Goal: Task Accomplishment & Management: Complete application form

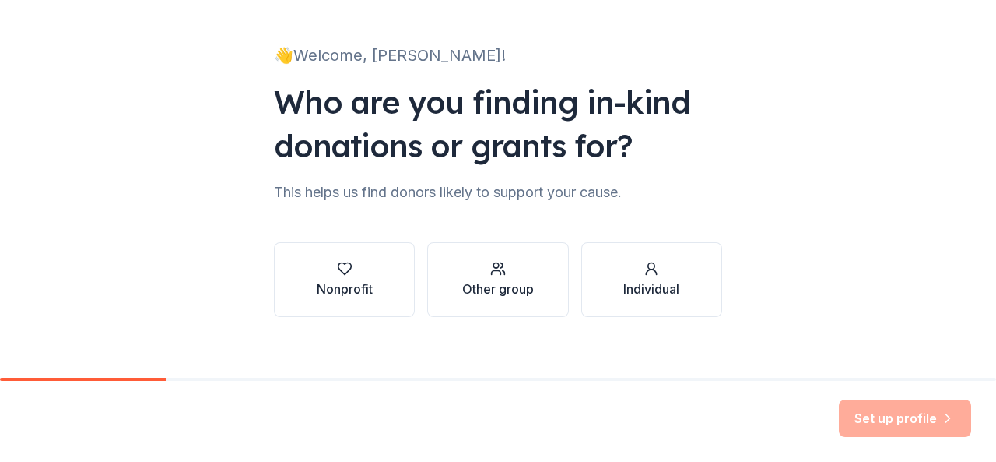
scroll to position [95, 0]
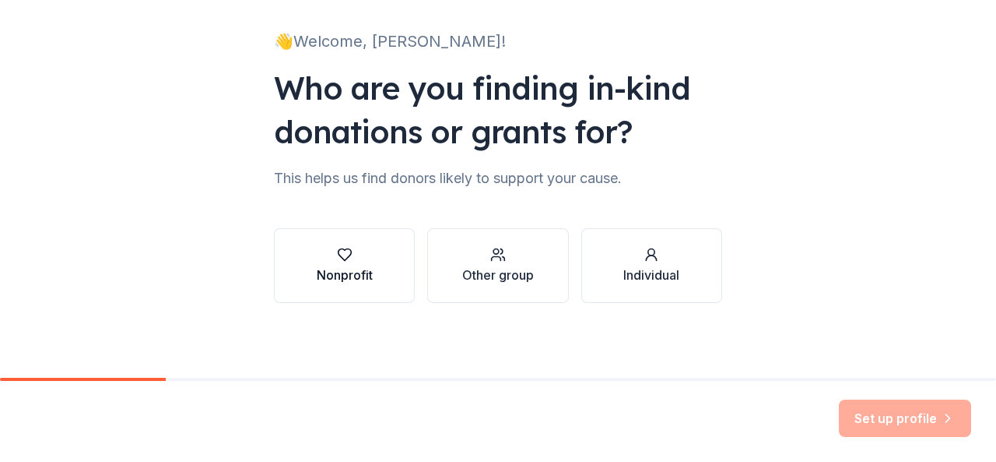
click at [350, 262] on div "Nonprofit" at bounding box center [345, 265] width 56 height 37
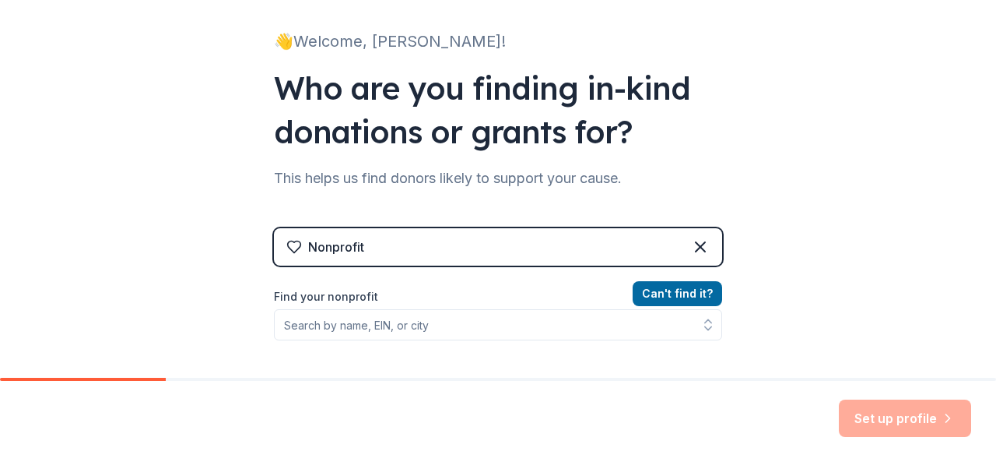
scroll to position [173, 0]
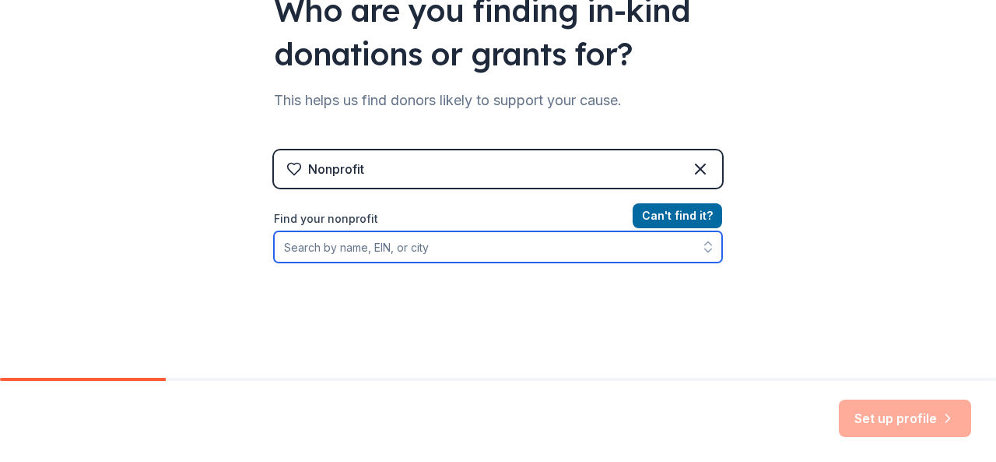
click at [425, 244] on input "Find your nonprofit" at bounding box center [498, 246] width 448 height 31
type input "City of Wheeling, WV"
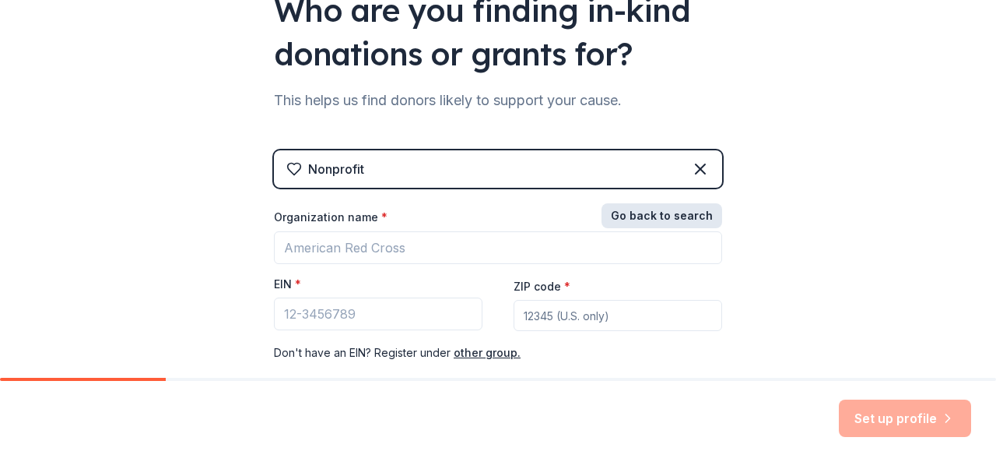
click at [640, 216] on button "Go back to search" at bounding box center [662, 215] width 121 height 25
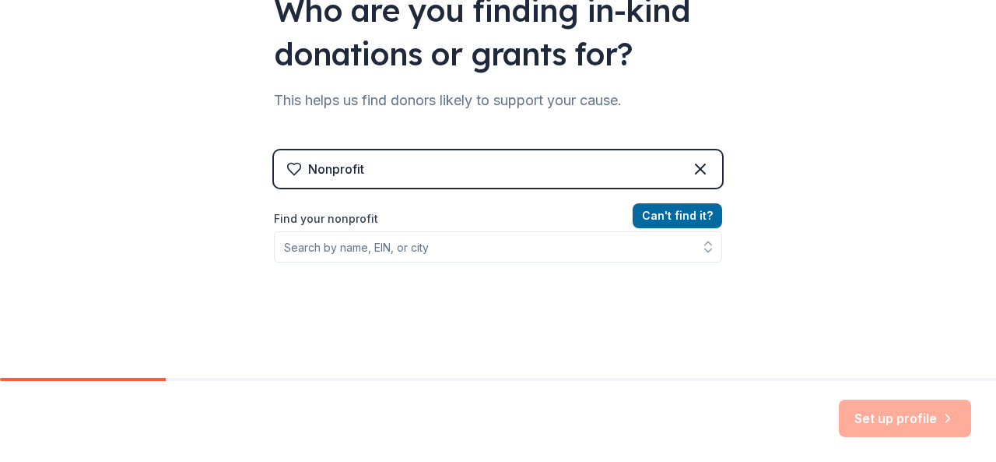
click at [617, 230] on div "Find your nonprofit" at bounding box center [498, 235] width 448 height 53
click at [641, 216] on button "Can ' t find it?" at bounding box center [678, 215] width 90 height 25
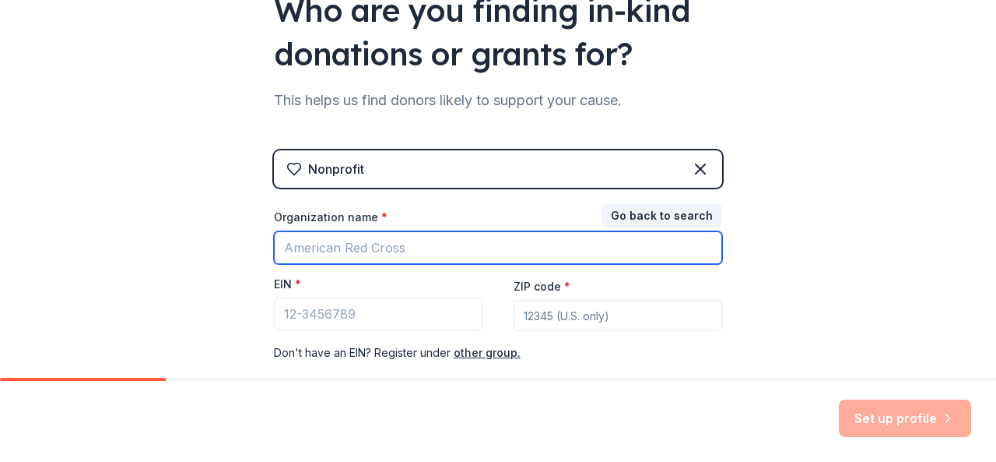
click at [444, 244] on input "Organization name *" at bounding box center [498, 247] width 448 height 33
type input "City of Wheeling"
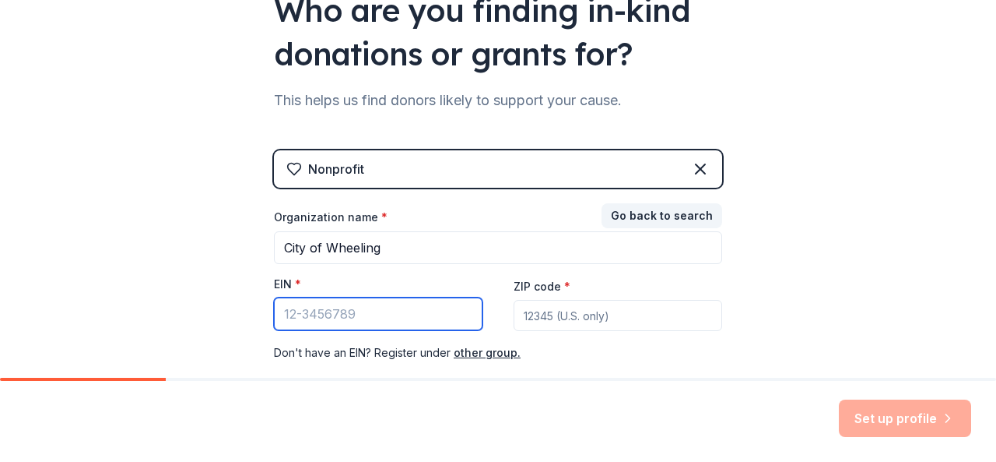
click at [406, 308] on input "EIN *" at bounding box center [378, 313] width 209 height 33
type input "5"
click at [475, 179] on div "Nonprofit" at bounding box center [498, 168] width 448 height 37
click at [697, 177] on icon at bounding box center [700, 169] width 19 height 19
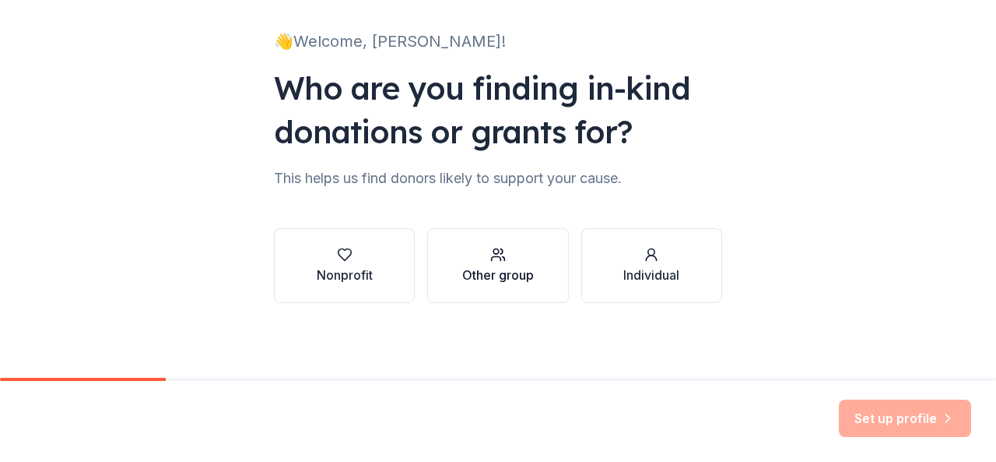
click at [481, 254] on div "button" at bounding box center [498, 255] width 72 height 16
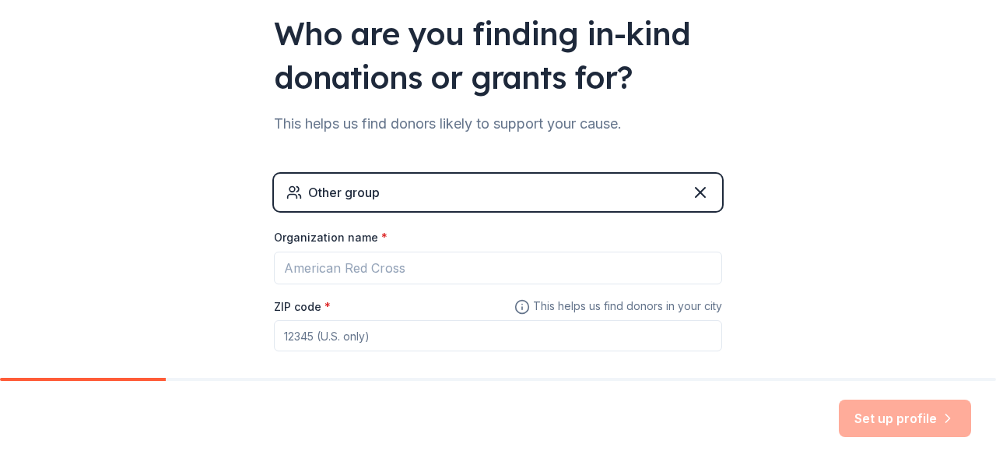
scroll to position [227, 0]
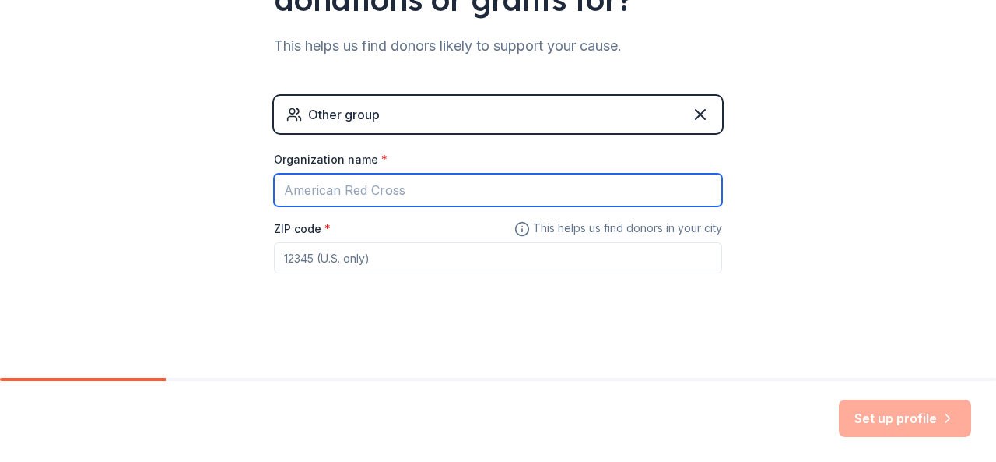
click at [458, 180] on input "Organization name *" at bounding box center [498, 190] width 448 height 33
type input "City of Wheeling Parks and Recreation"
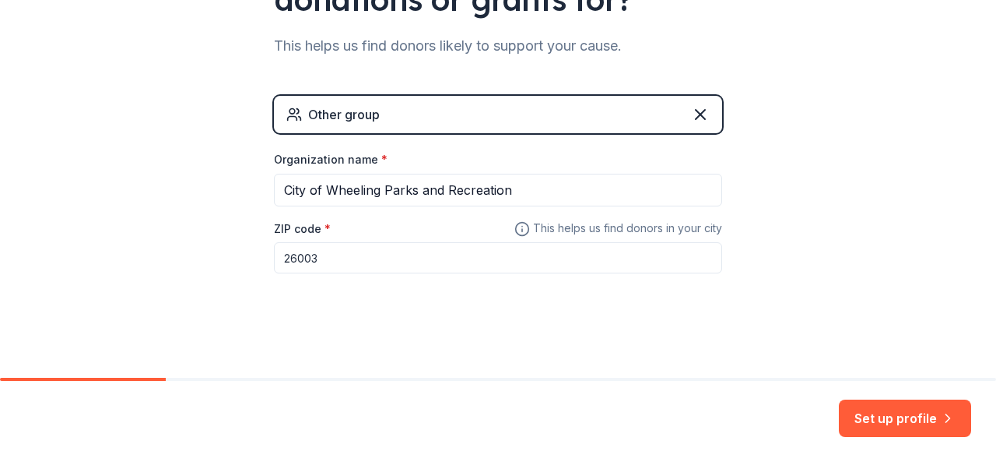
type input "26003"
click at [847, 284] on div "👋 Welcome, Rochelle! Who are you finding in-kind donations or grants for? This …" at bounding box center [498, 76] width 996 height 606
click at [919, 413] on button "Set up profile" at bounding box center [905, 417] width 132 height 37
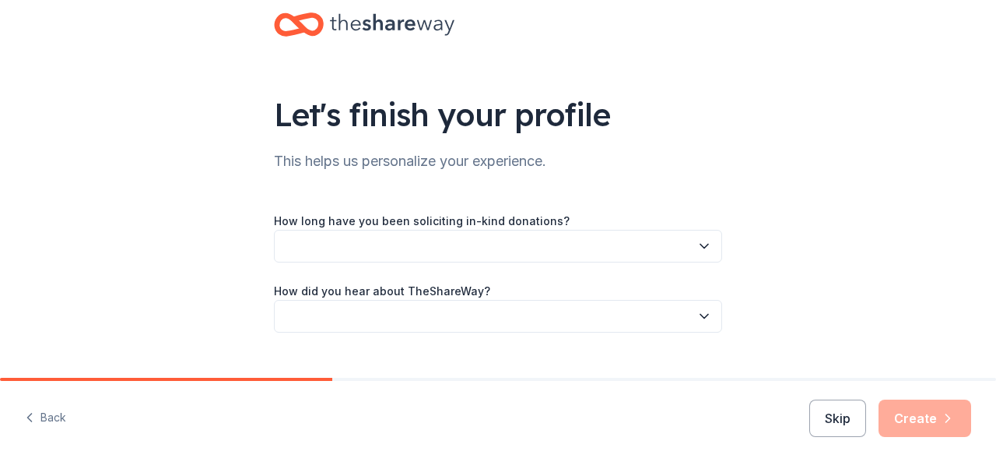
scroll to position [61, 0]
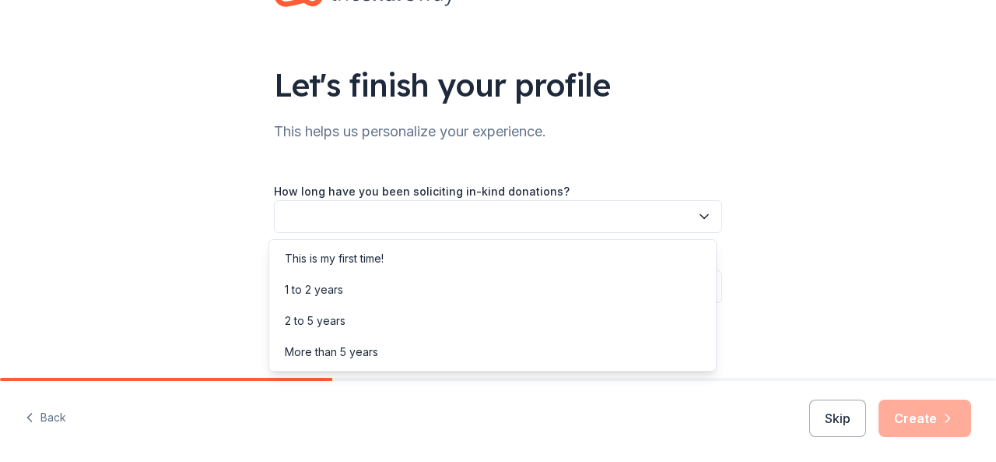
click at [560, 219] on button "button" at bounding box center [498, 216] width 448 height 33
click at [507, 290] on div "1 to 2 years" at bounding box center [492, 289] width 441 height 31
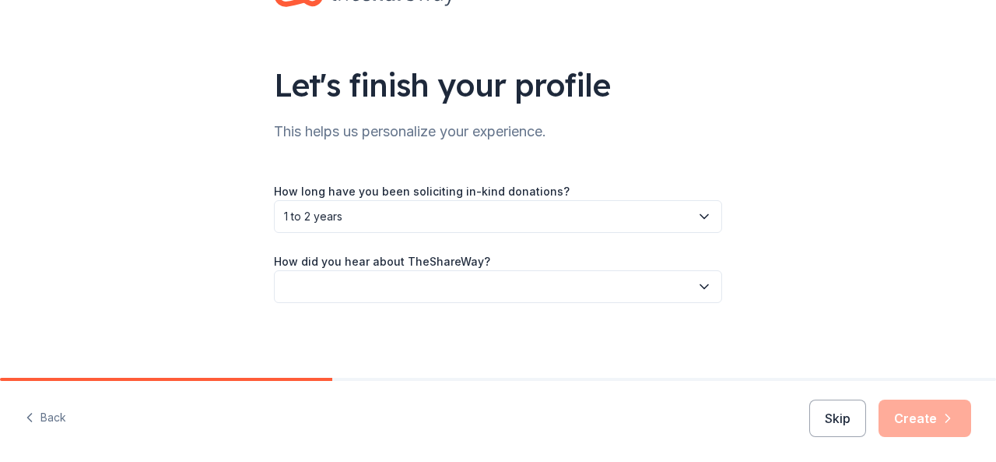
click at [509, 281] on button "button" at bounding box center [498, 286] width 448 height 33
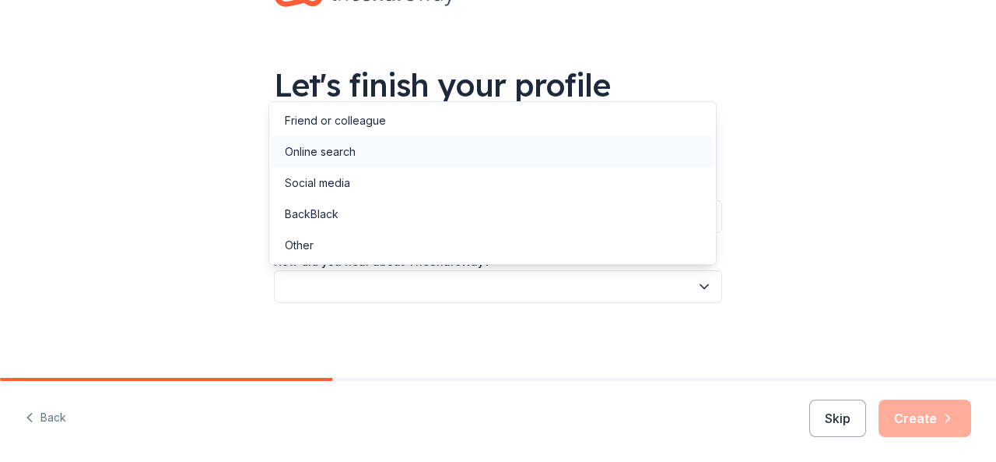
click at [448, 156] on div "Online search" at bounding box center [492, 151] width 441 height 31
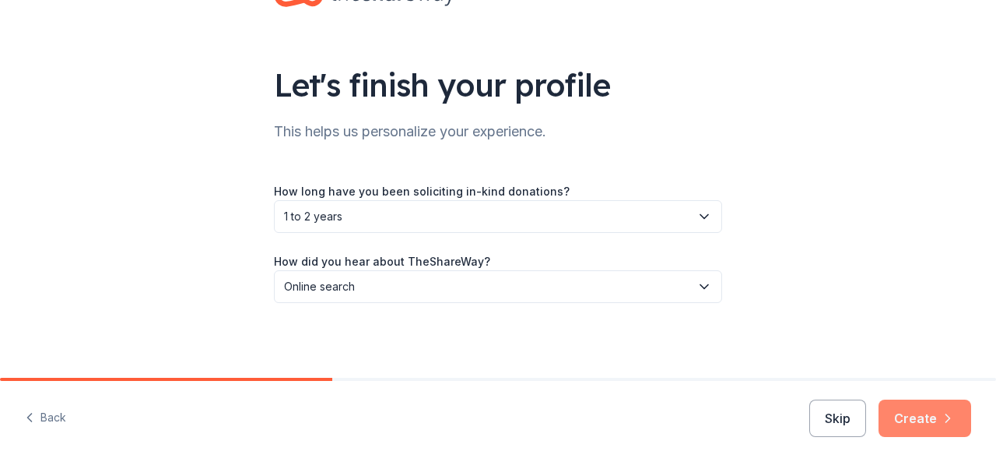
click at [911, 420] on button "Create" at bounding box center [925, 417] width 93 height 37
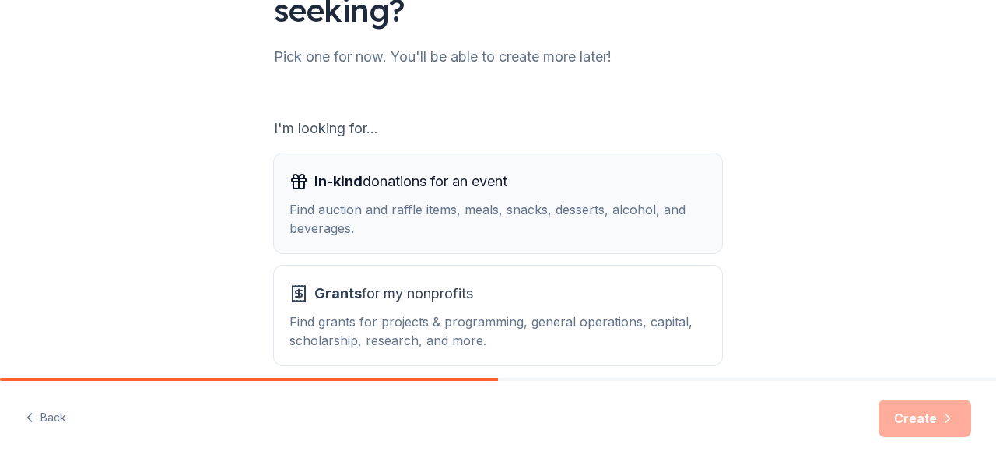
scroll to position [156, 0]
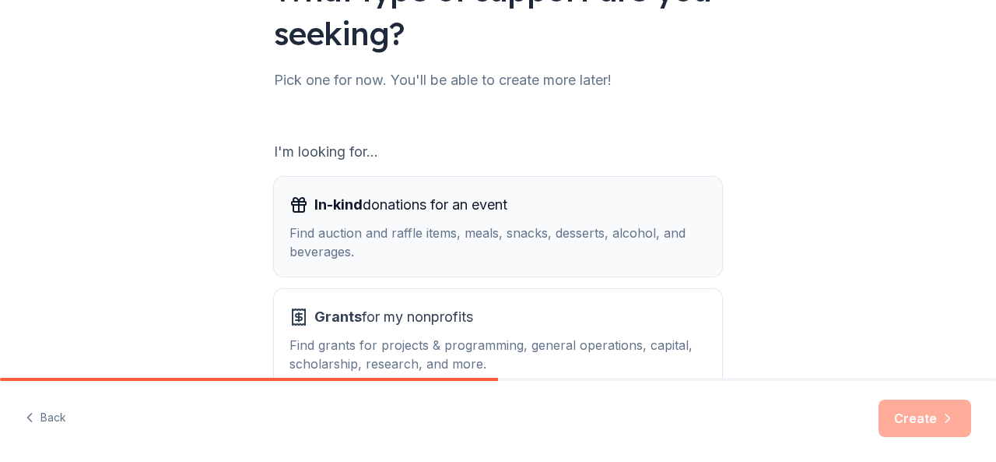
click at [648, 208] on div "In-kind donations for an event" at bounding box center [498, 204] width 417 height 25
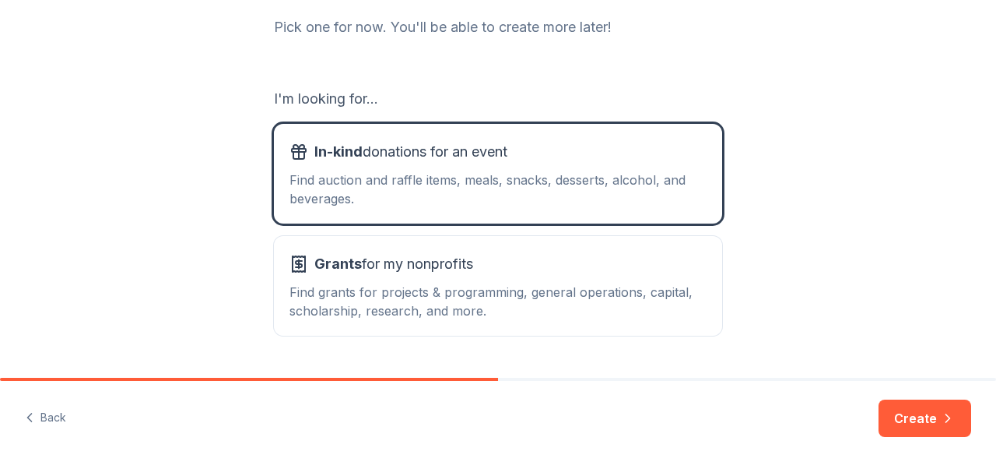
scroll to position [234, 0]
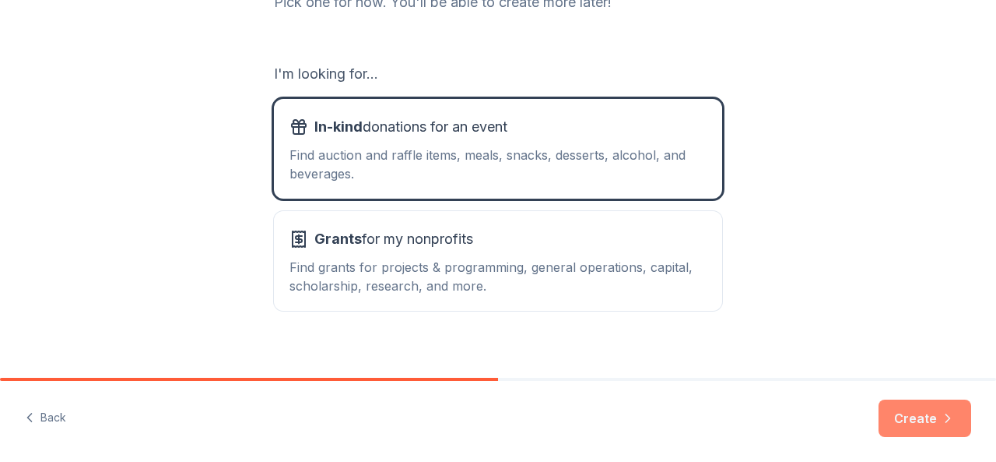
click at [916, 426] on button "Create" at bounding box center [925, 417] width 93 height 37
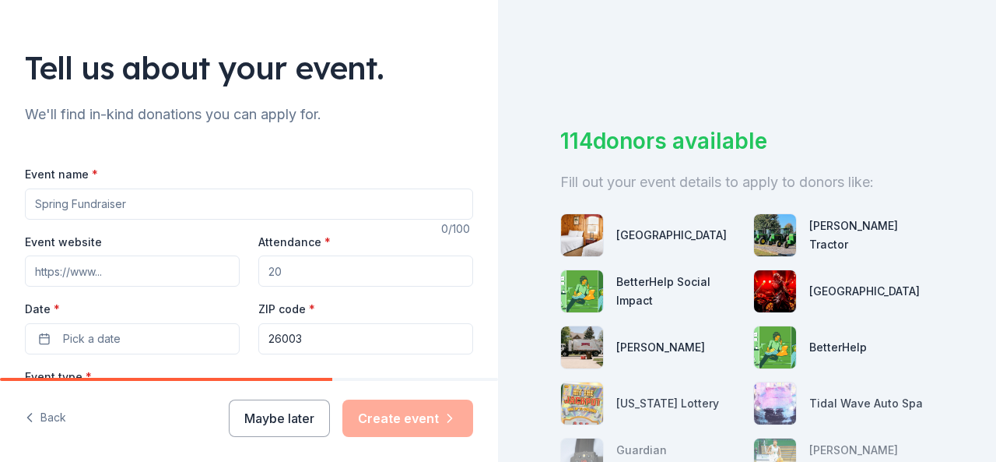
scroll to position [156, 0]
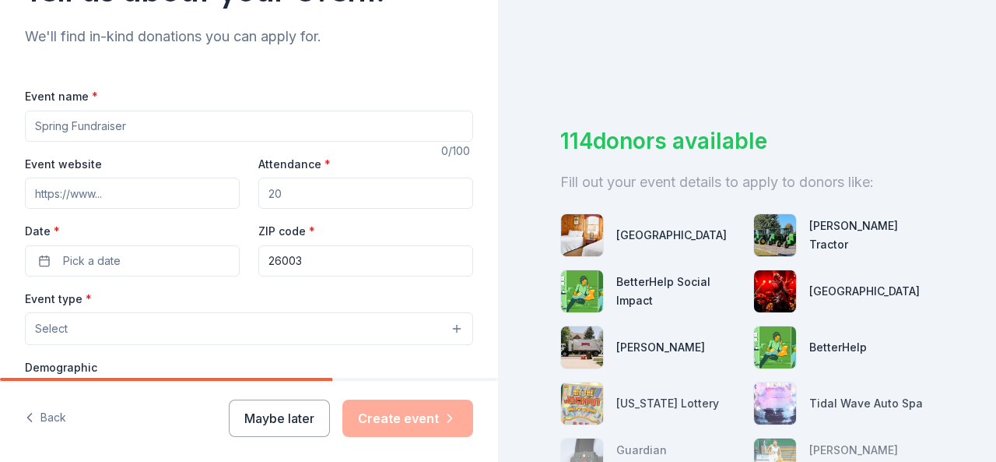
click at [210, 130] on input "Event name *" at bounding box center [249, 126] width 448 height 31
type input "Wheeling Turkey Trot 5K"
click at [305, 196] on input "Attendance *" at bounding box center [365, 192] width 215 height 31
type input "500"
click at [170, 245] on button "Pick a date" at bounding box center [132, 260] width 215 height 31
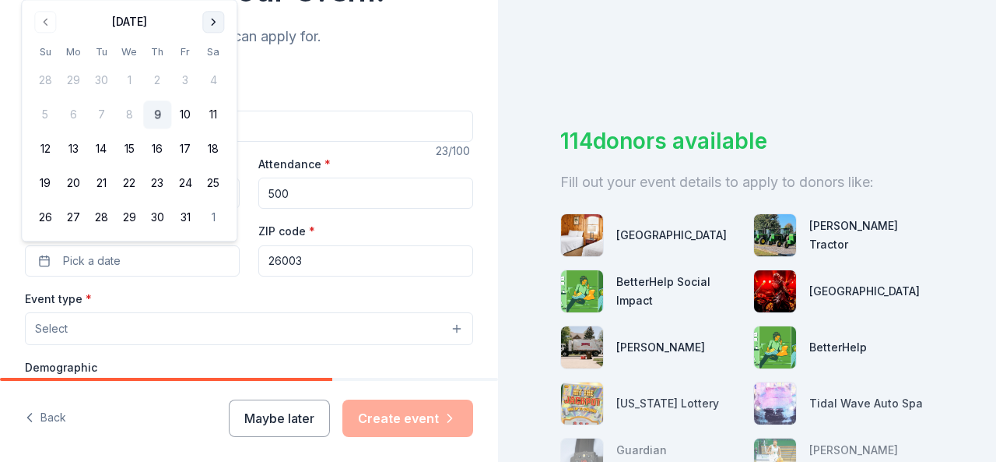
click at [209, 21] on button "Go to next month" at bounding box center [213, 22] width 22 height 22
click at [159, 180] on button "27" at bounding box center [157, 184] width 28 height 28
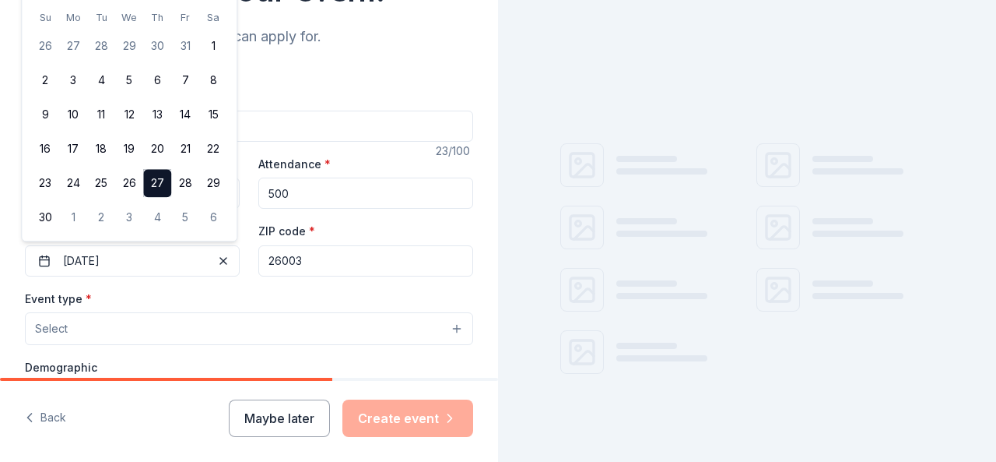
click at [281, 293] on div "Event type * Select" at bounding box center [249, 317] width 448 height 57
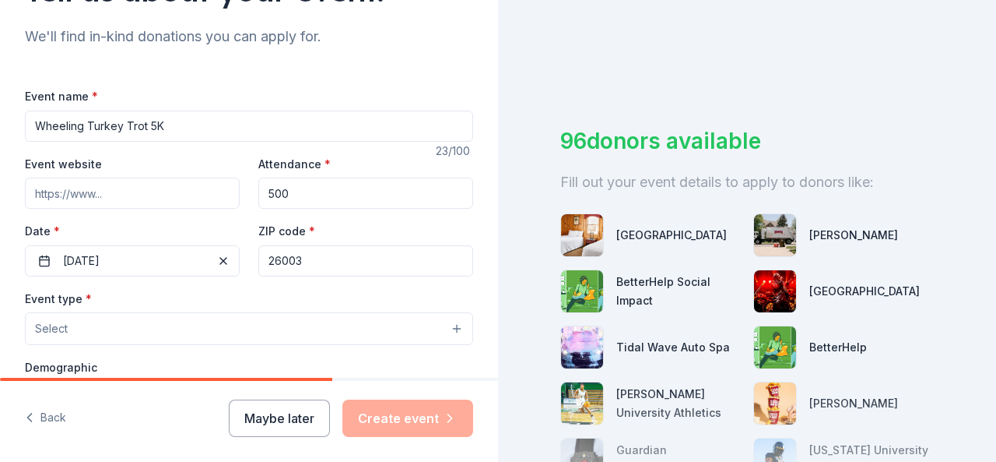
click at [65, 195] on input "Event website" at bounding box center [132, 192] width 215 height 31
paste input "https://runsignup.com/Race/Info/WV/Wheeling/WheelingTurkeyTrot"
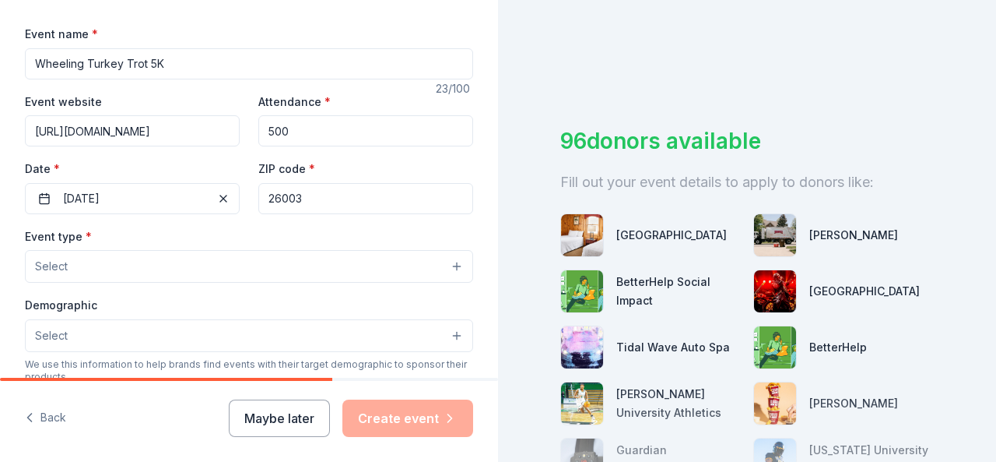
scroll to position [234, 0]
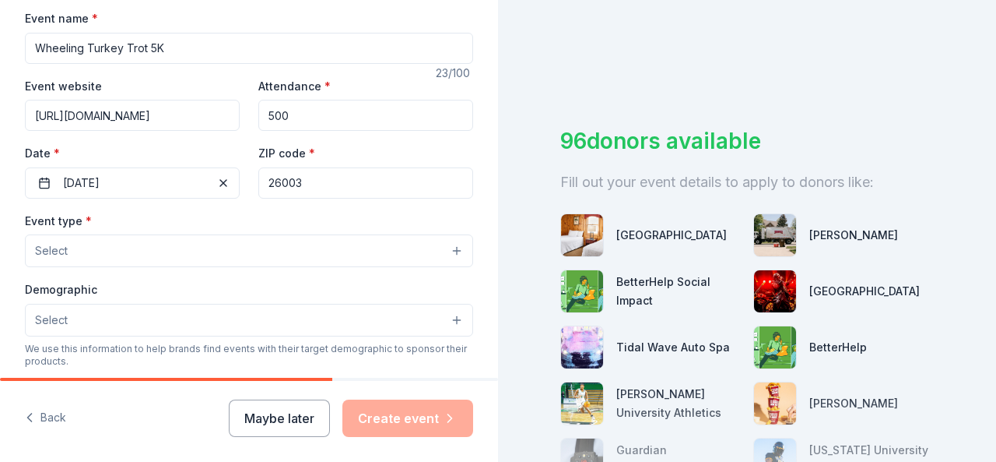
type input "https://runsignup.com/Race/Info/WV/Wheeling/WheelingTurkeyTrot"
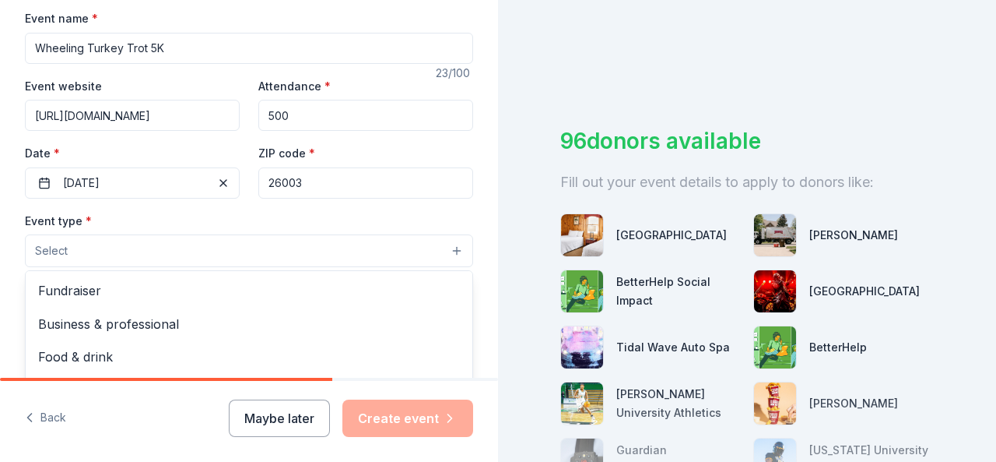
click at [191, 248] on button "Select" at bounding box center [249, 250] width 448 height 33
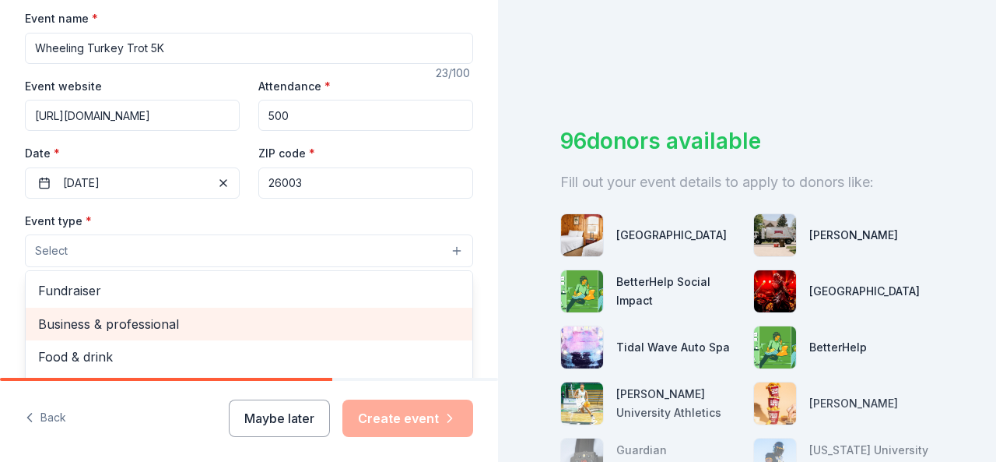
scroll to position [51, 0]
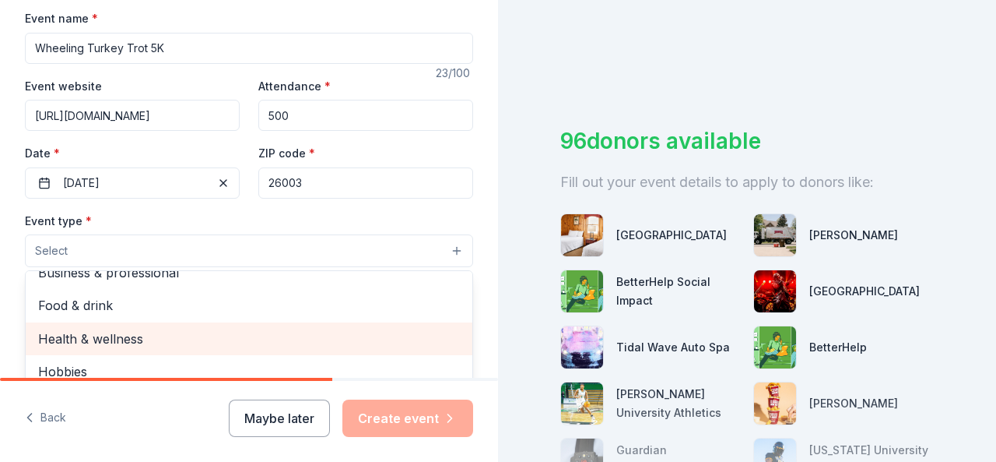
click at [226, 346] on div "Health & wellness" at bounding box center [249, 338] width 447 height 33
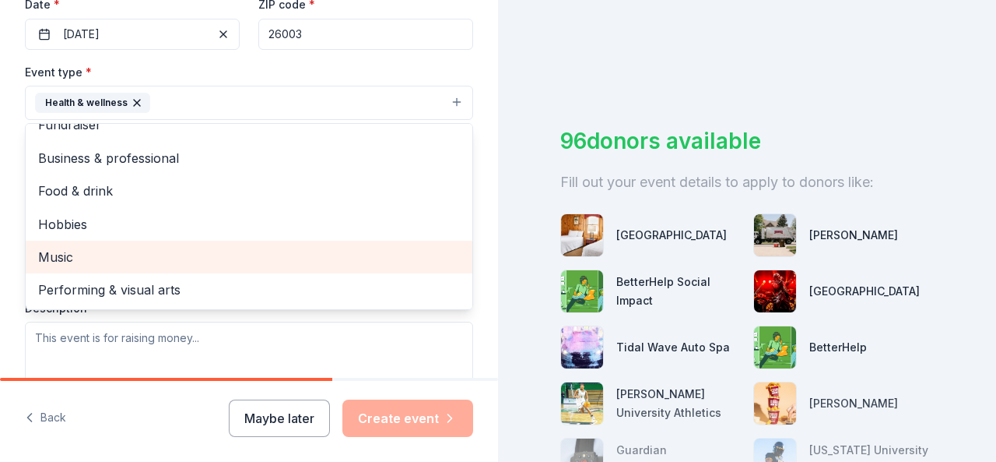
scroll to position [389, 0]
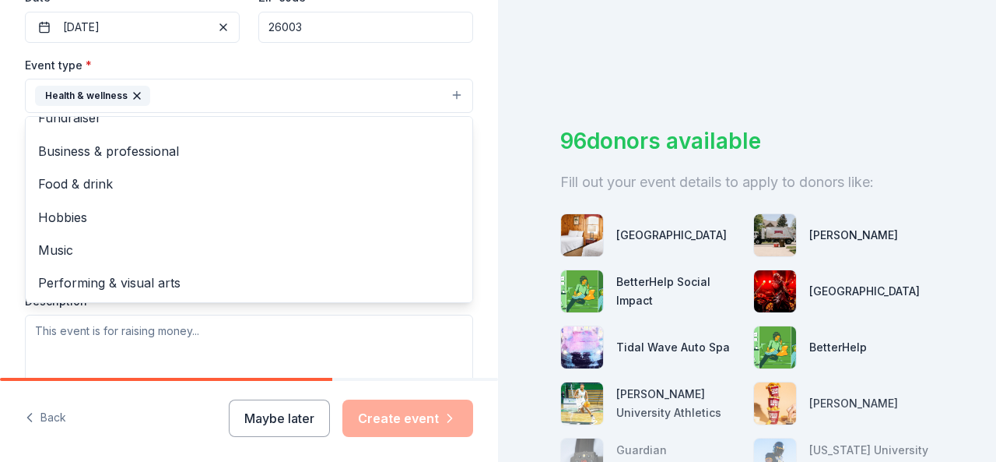
click at [479, 121] on div "Tell us about your event. We'll find in-kind donations you can apply for. Event…" at bounding box center [249, 130] width 498 height 1038
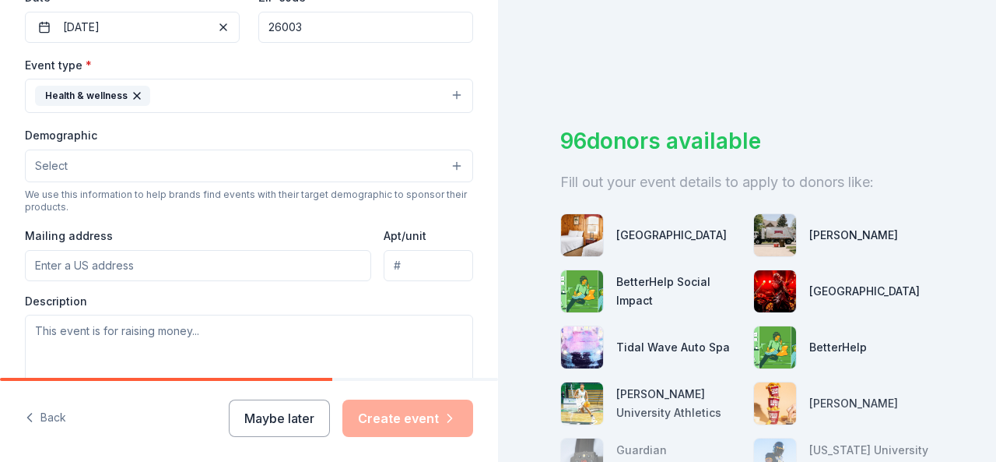
click at [201, 172] on button "Select" at bounding box center [249, 165] width 448 height 33
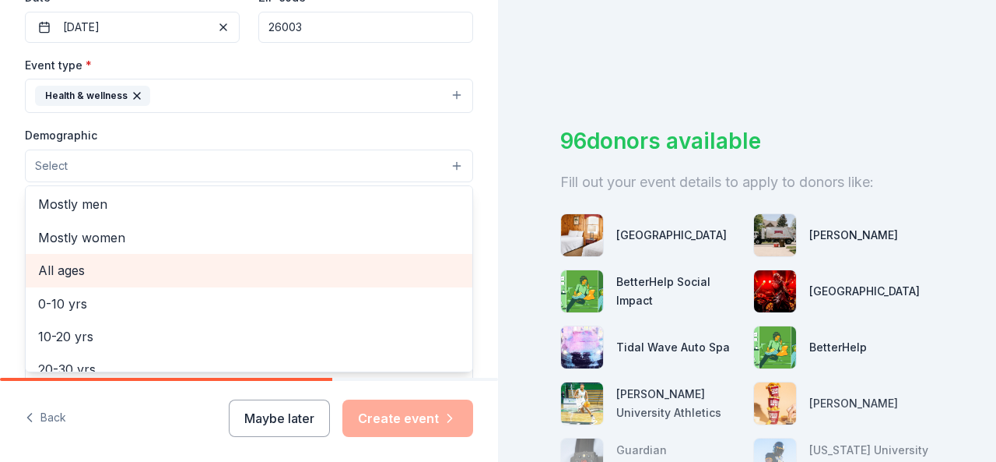
scroll to position [0, 0]
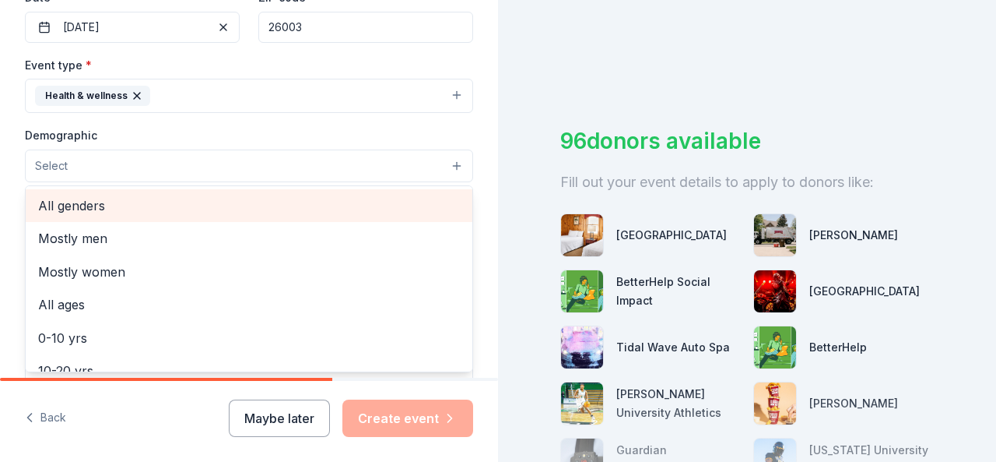
click at [101, 210] on span "All genders" at bounding box center [249, 205] width 422 height 20
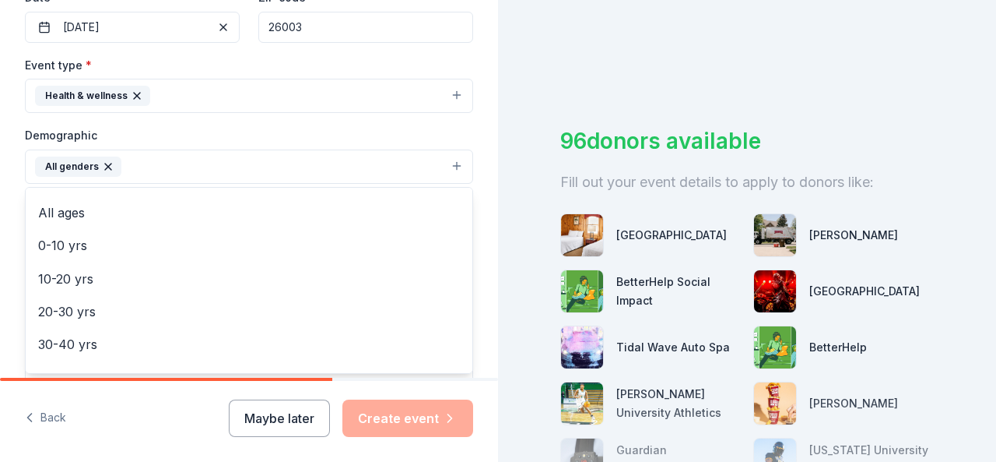
scroll to position [61, 0]
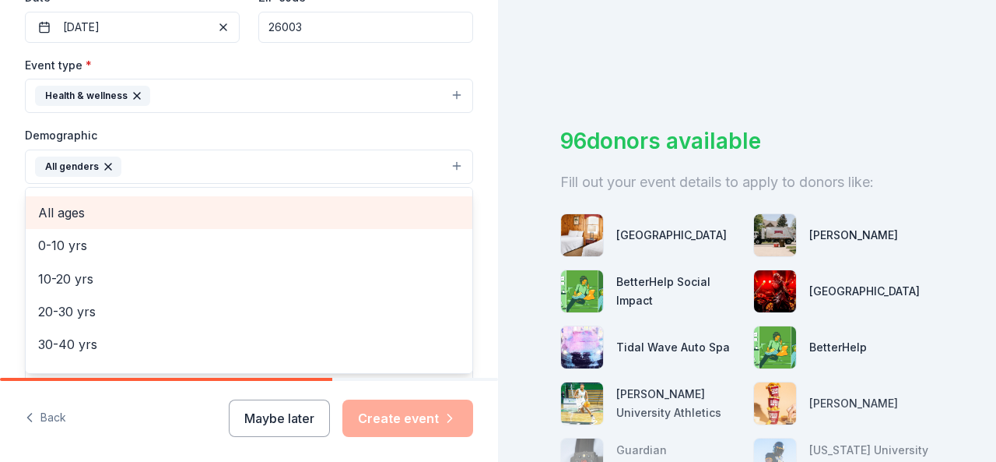
click at [78, 213] on span "All ages" at bounding box center [249, 212] width 422 height 20
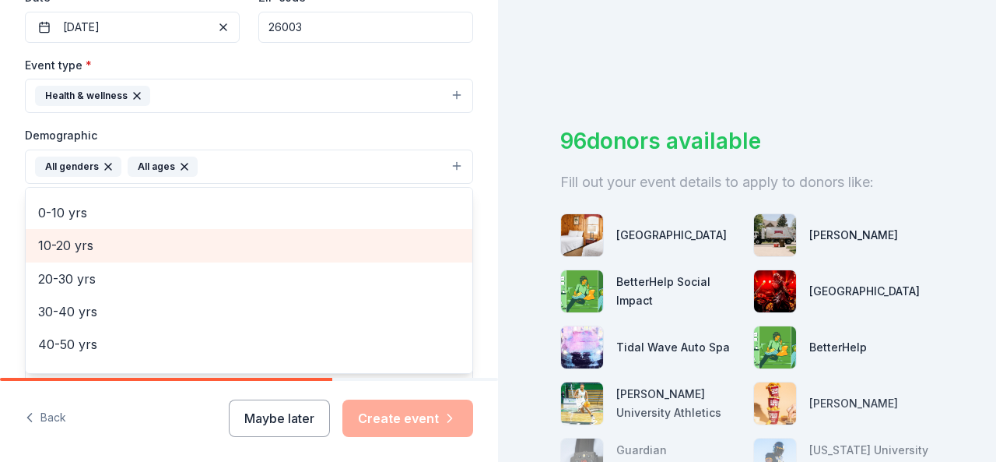
scroll to position [139, 0]
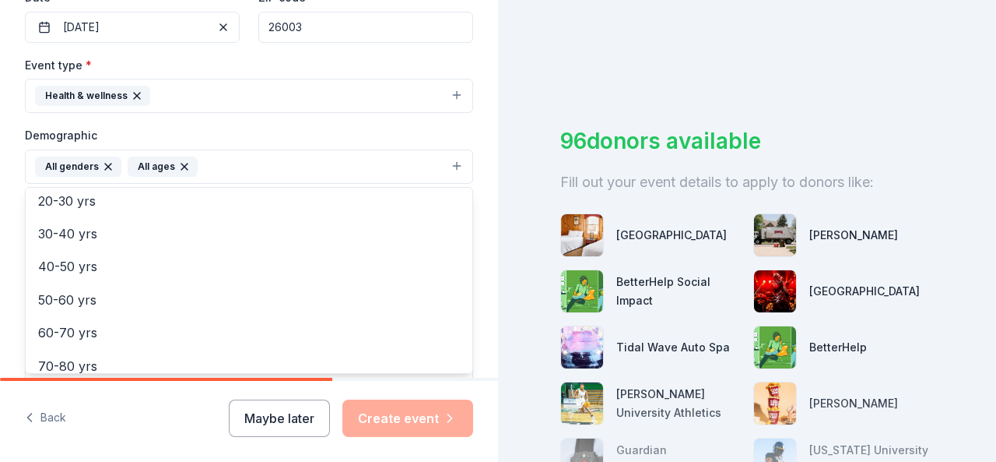
click at [401, 133] on div "Demographic All genders All ages Mostly men Mostly women 0-10 yrs 10-20 yrs 20-…" at bounding box center [249, 154] width 448 height 58
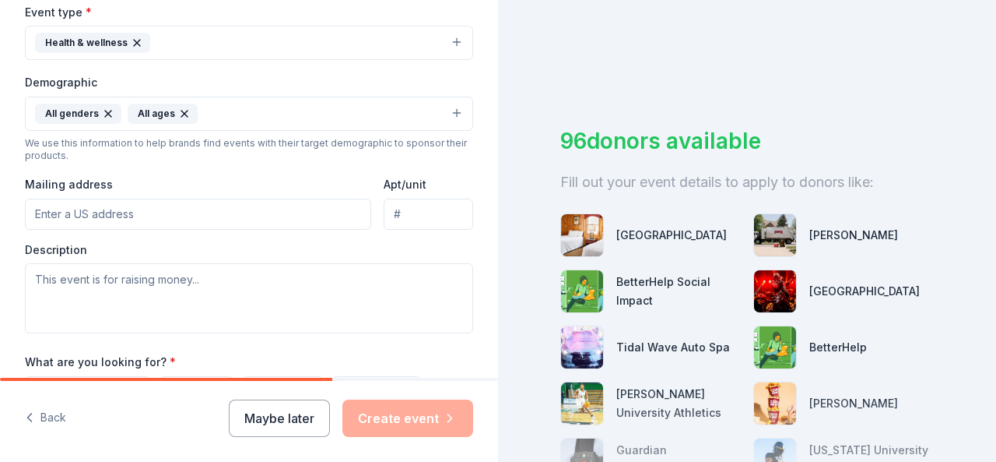
scroll to position [467, 0]
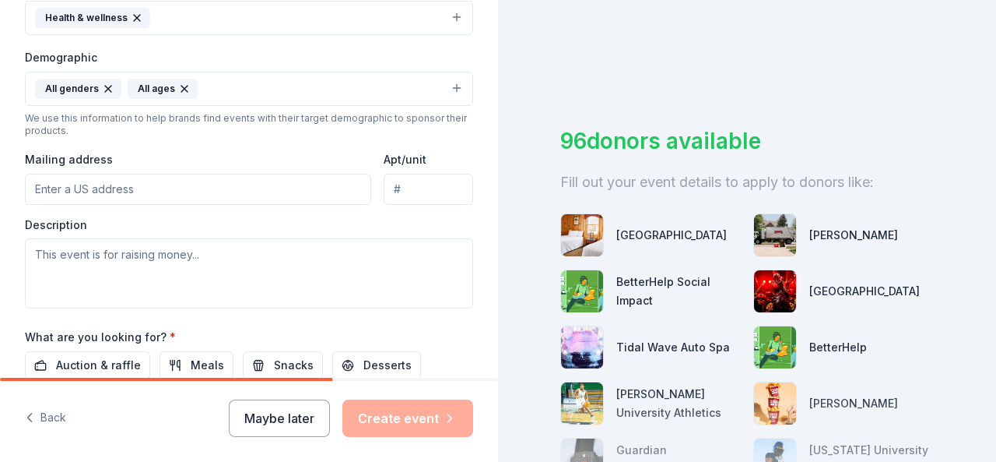
click at [182, 184] on input "Mailing address" at bounding box center [198, 189] width 346 height 31
type input "10 Hunter Avenue, Wheeling, WV, 26003"
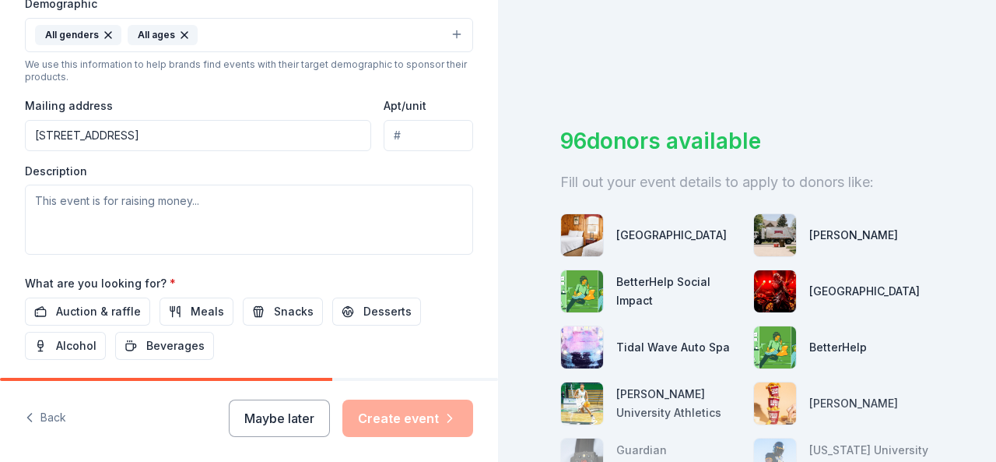
scroll to position [545, 0]
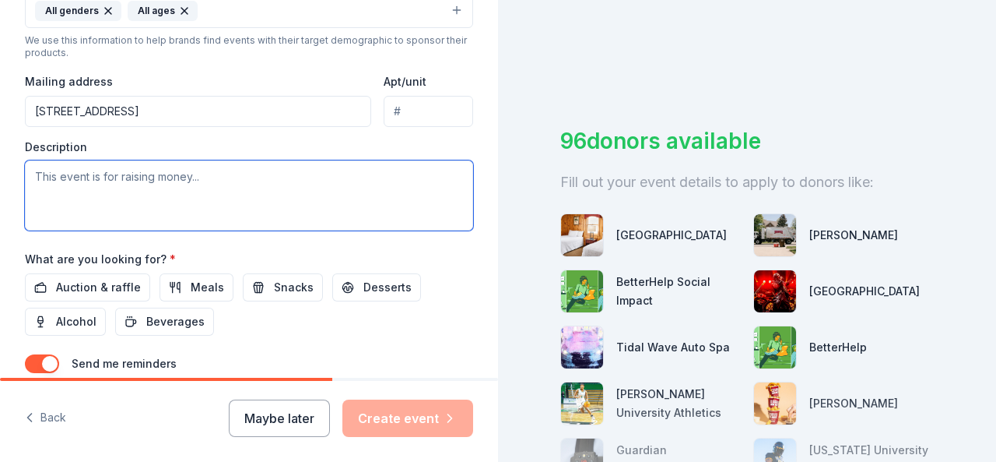
click at [204, 181] on textarea at bounding box center [249, 195] width 448 height 70
paste textarea "The Parks and Recreation Department is pleased to host our annual family-friend…"
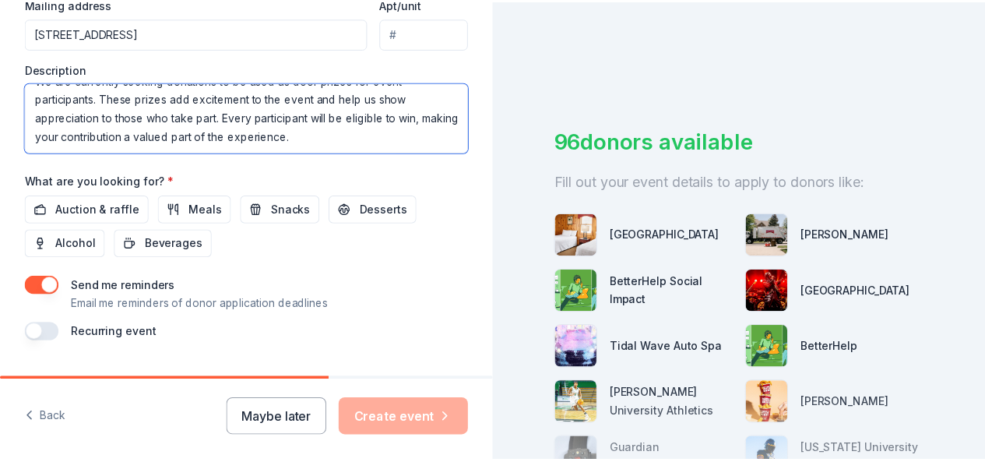
scroll to position [657, 0]
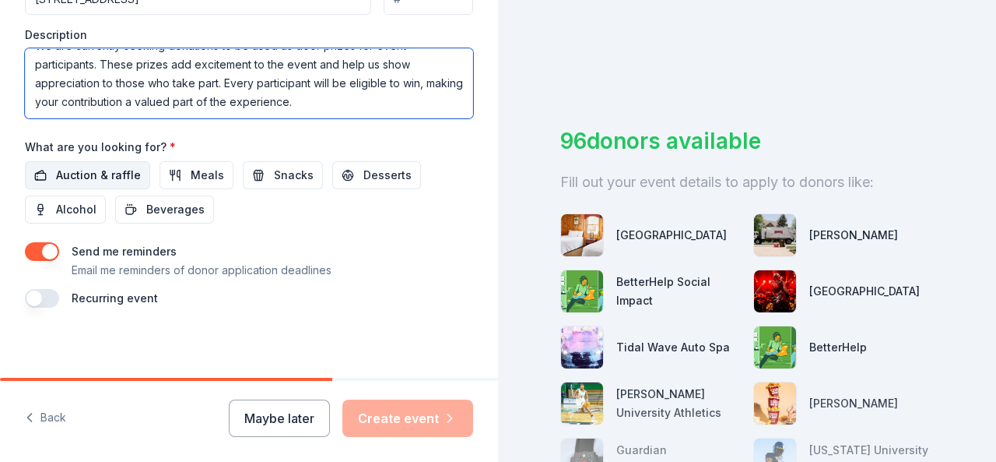
type textarea "The Parks and Recreation Department is pleased to host our annual family-friend…"
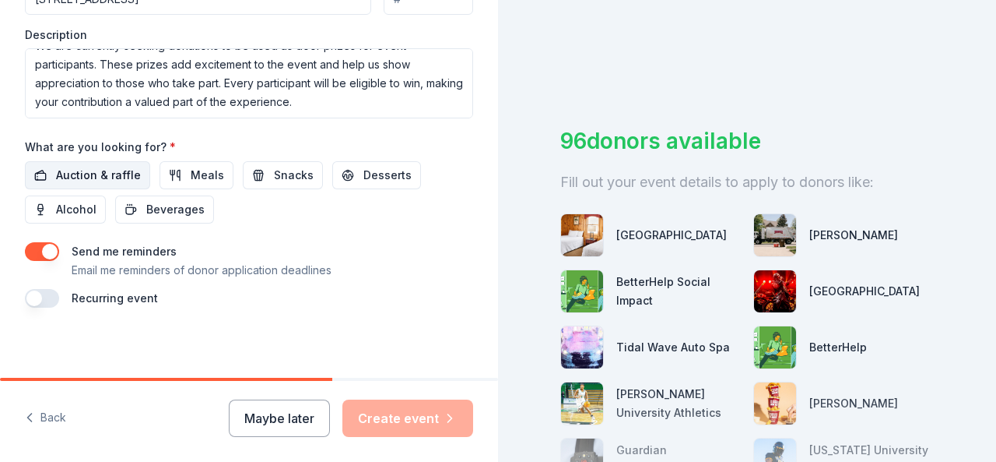
click at [84, 174] on span "Auction & raffle" at bounding box center [98, 175] width 85 height 19
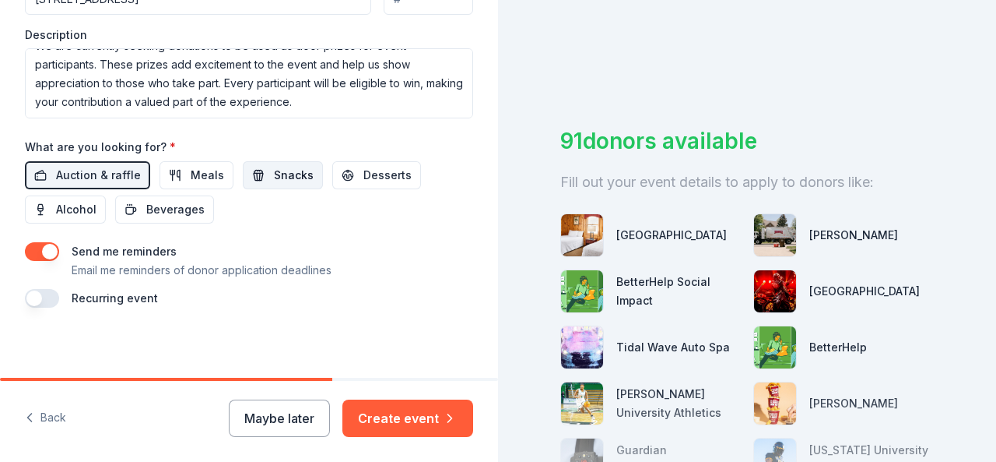
click at [260, 172] on button "Snacks" at bounding box center [283, 175] width 80 height 28
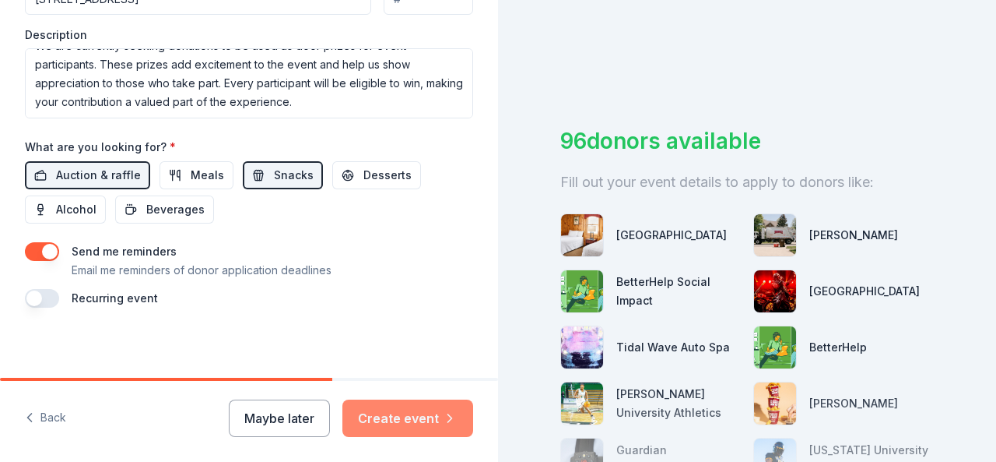
click at [399, 413] on button "Create event" at bounding box center [408, 417] width 131 height 37
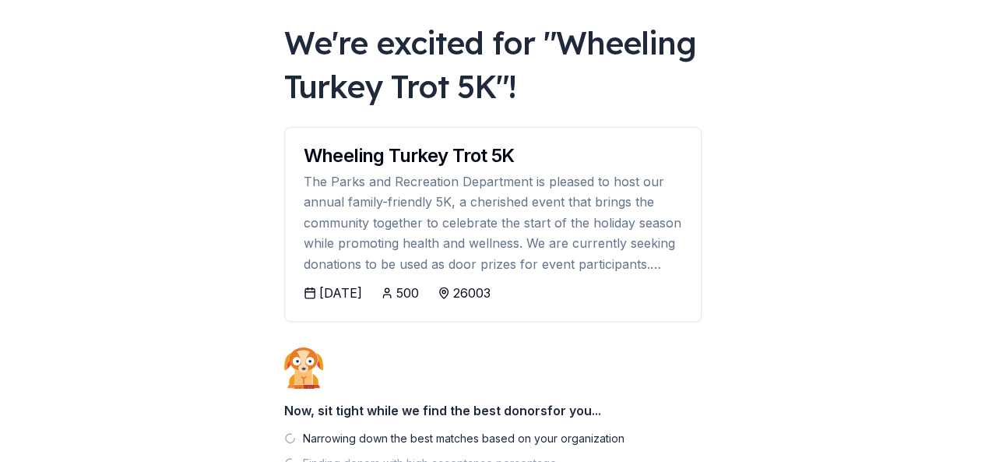
scroll to position [216, 0]
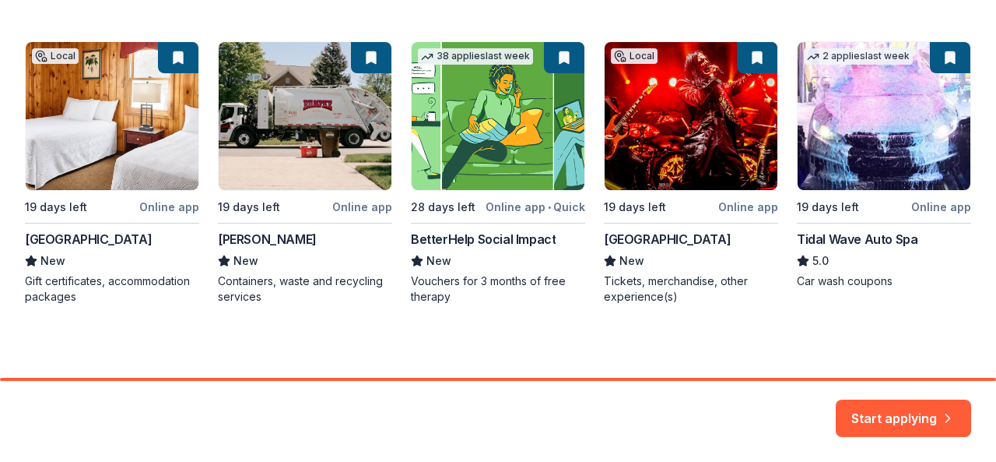
scroll to position [276, 0]
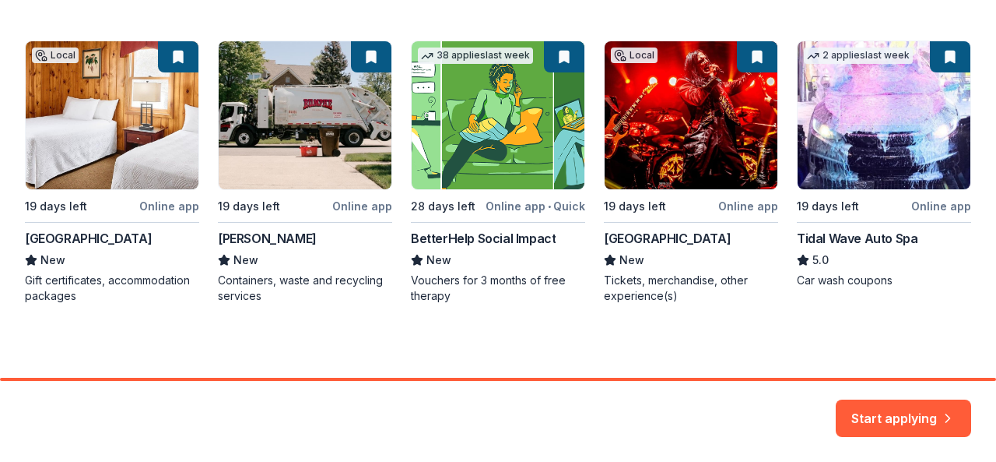
click at [177, 61] on div "Local 19 days left Online app Oglebay Park Resort New Gift certificates, accomm…" at bounding box center [498, 171] width 947 height 263
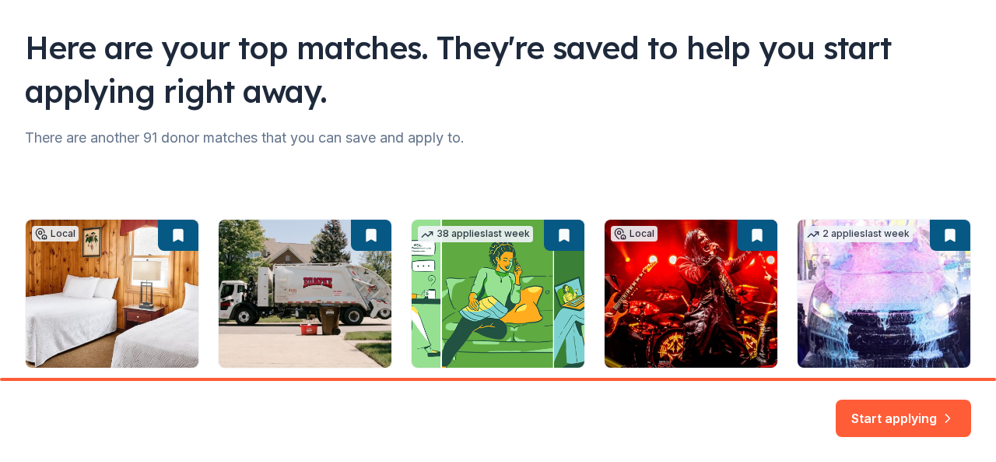
scroll to position [199, 0]
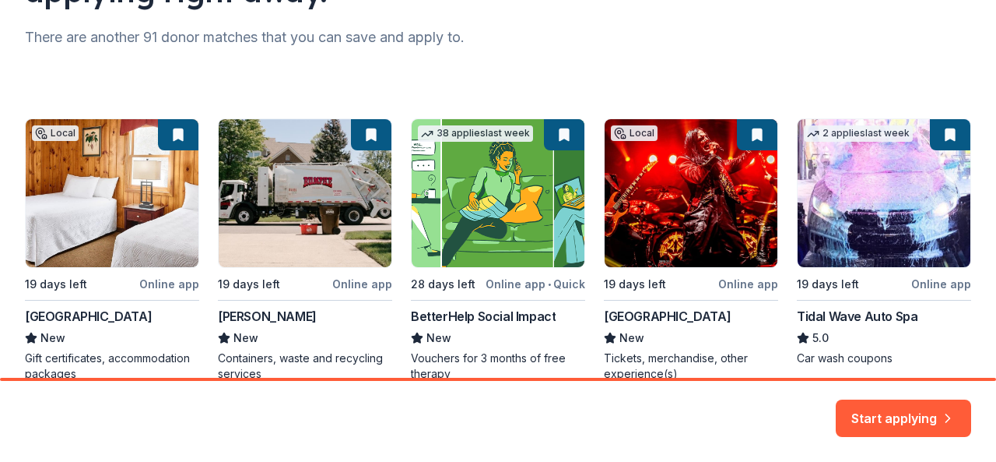
click at [750, 138] on div "Local 19 days left Online app Oglebay Park Resort New Gift certificates, accomm…" at bounding box center [498, 249] width 947 height 263
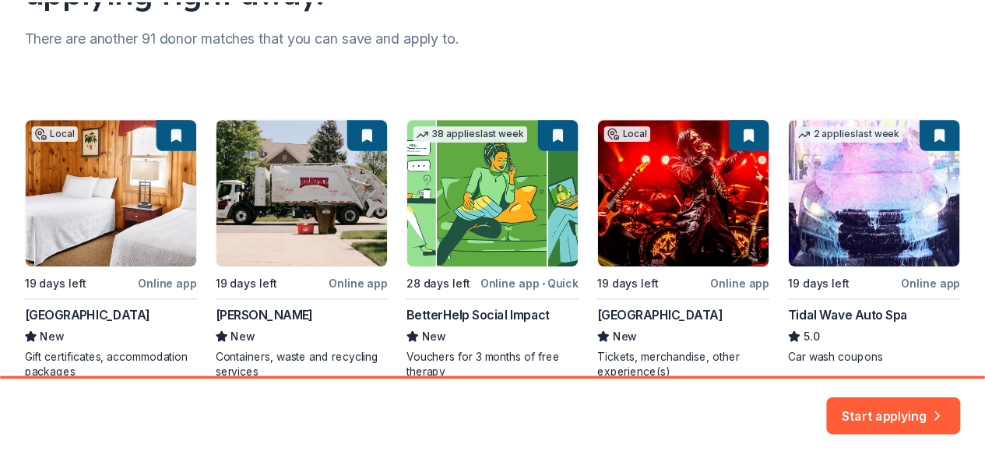
scroll to position [276, 0]
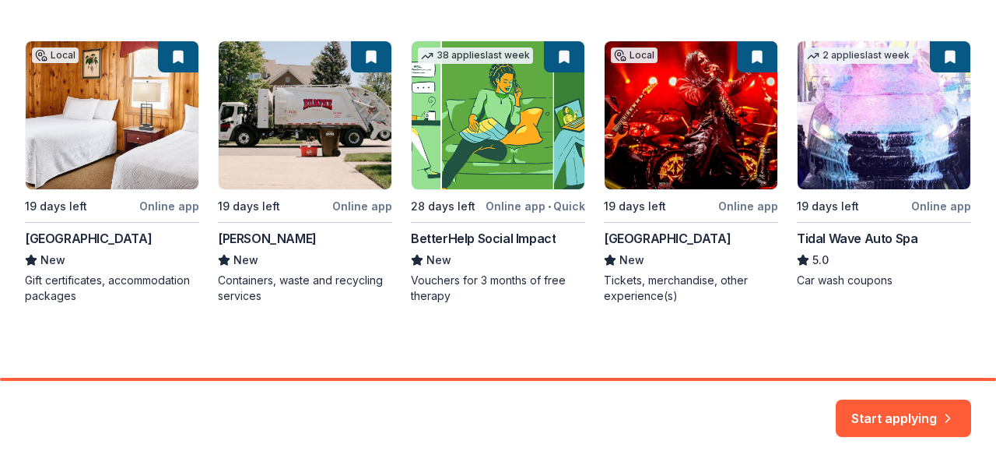
click at [836, 141] on div "Local 19 days left Online app Oglebay Park Resort New Gift certificates, accomm…" at bounding box center [498, 171] width 947 height 263
click at [841, 237] on div "Local 19 days left Online app Oglebay Park Resort New Gift certificates, accomm…" at bounding box center [498, 171] width 947 height 263
click at [900, 415] on button "Start applying" at bounding box center [903, 408] width 135 height 37
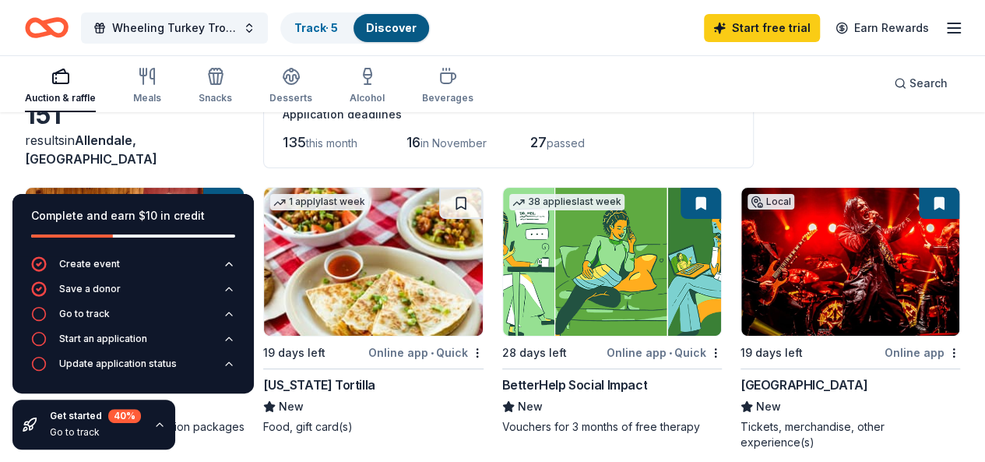
scroll to position [78, 0]
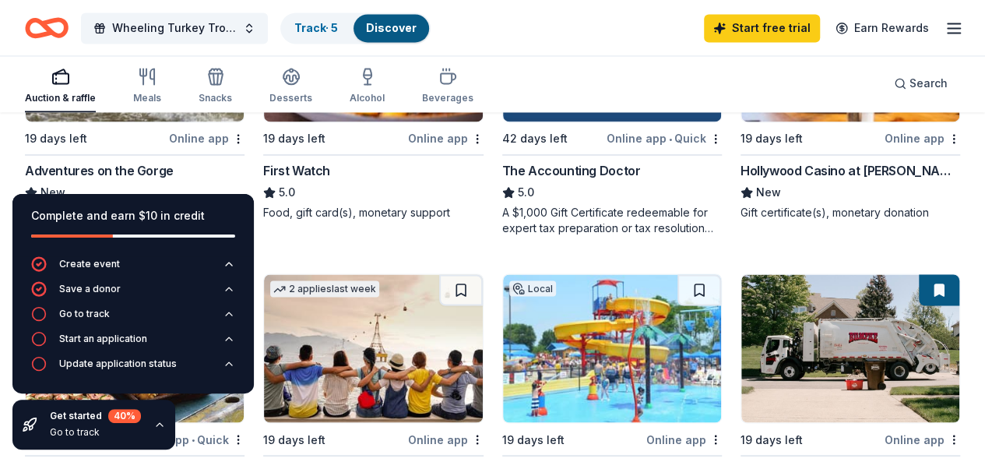
scroll to position [1260, 0]
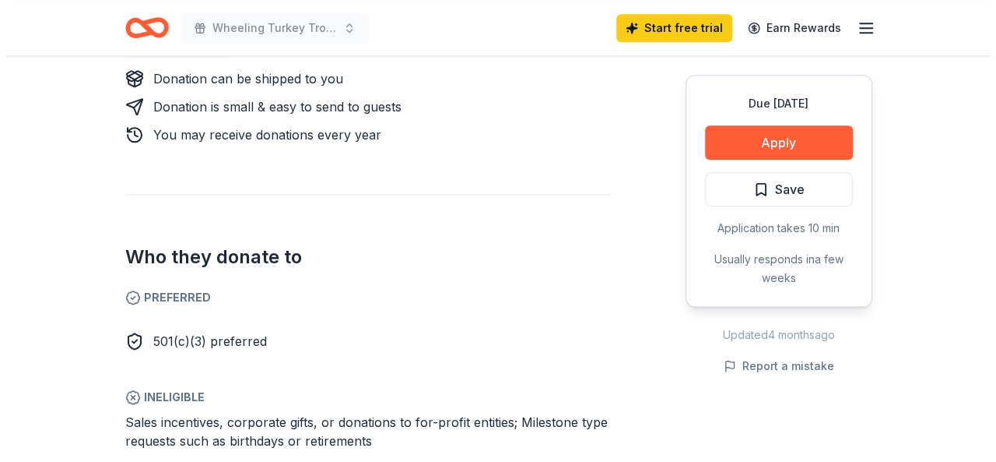
scroll to position [778, 0]
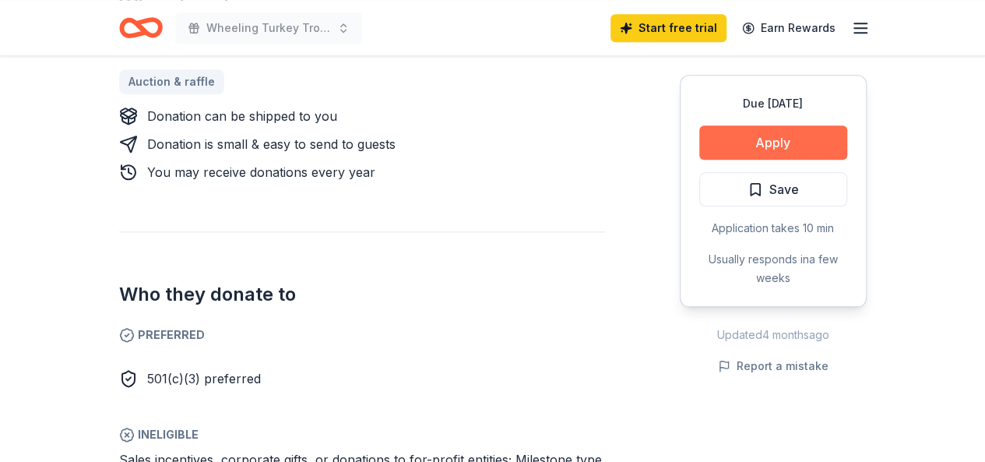
click at [749, 130] on button "Apply" at bounding box center [773, 142] width 148 height 34
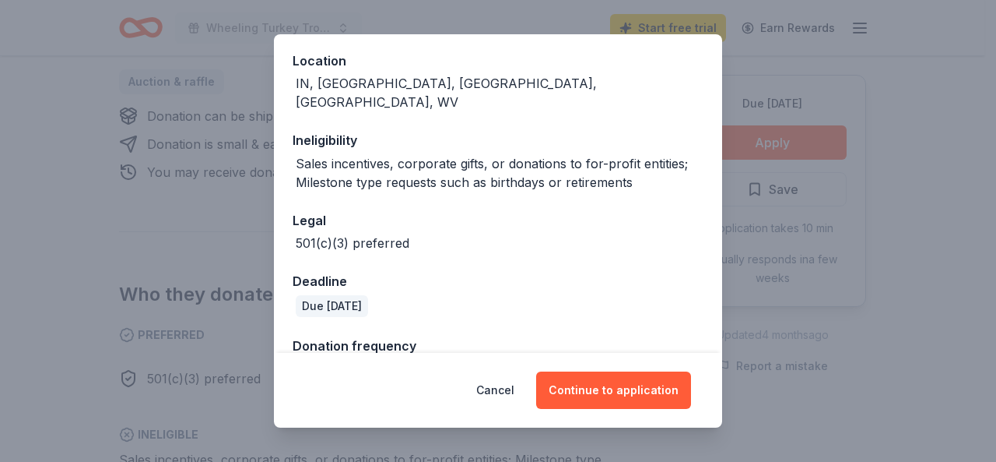
scroll to position [195, 0]
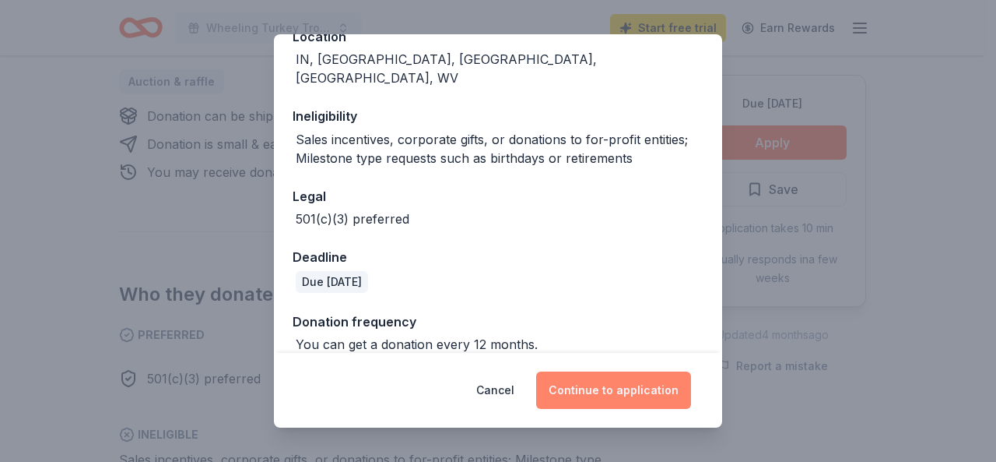
click at [623, 398] on button "Continue to application" at bounding box center [613, 389] width 155 height 37
